Goal: Navigation & Orientation: Find specific page/section

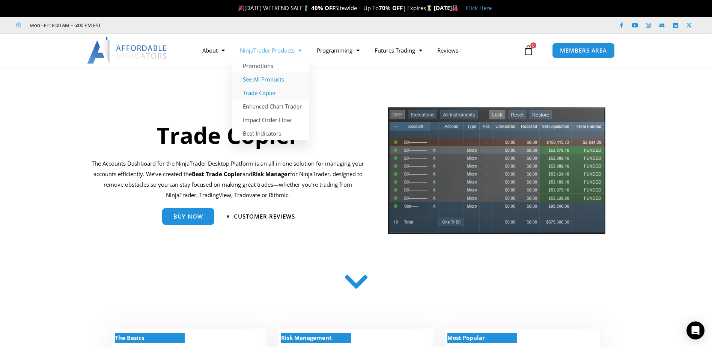
click at [279, 78] on link "See All Products" at bounding box center [270, 79] width 77 height 14
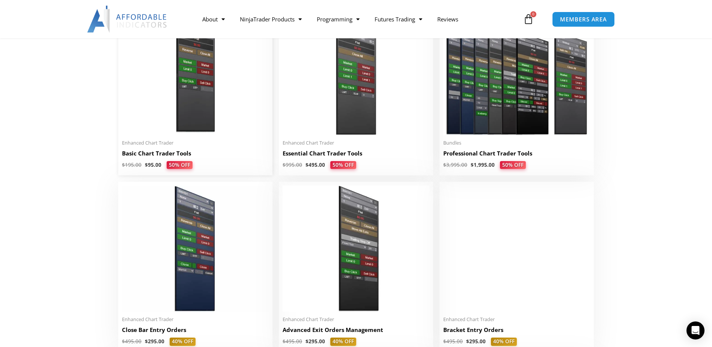
scroll to position [375, 0]
